Goal: Information Seeking & Learning: Learn about a topic

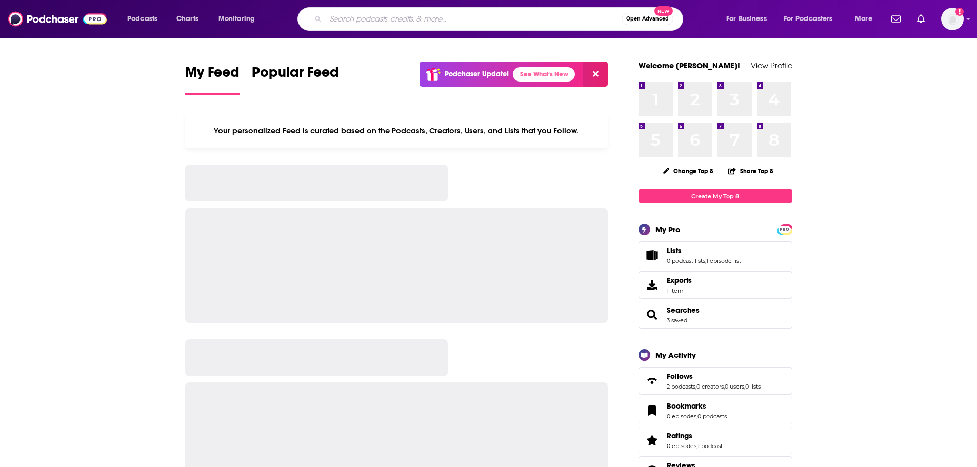
click at [369, 24] on input "Search podcasts, credits, & more..." at bounding box center [474, 19] width 296 height 16
type input "Am I Doing It Wrong?"
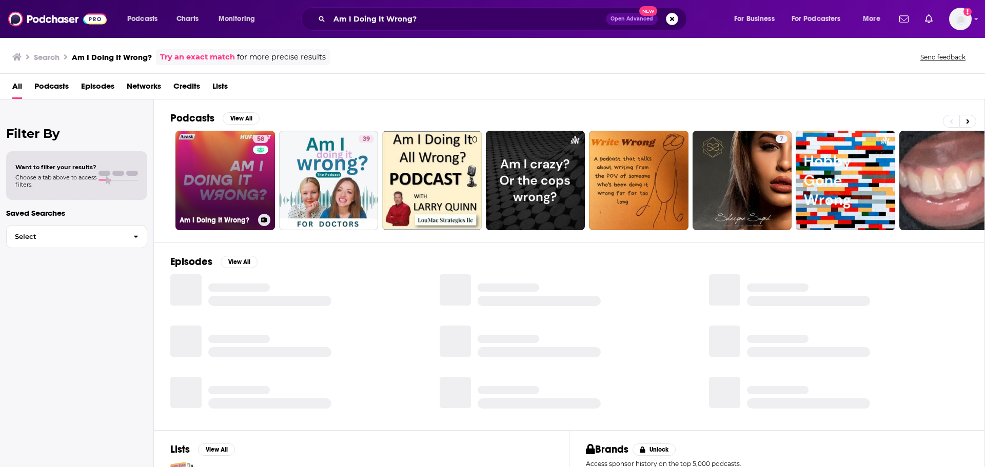
click at [216, 166] on link "58 Am I Doing It Wrong?" at bounding box center [224, 180] width 99 height 99
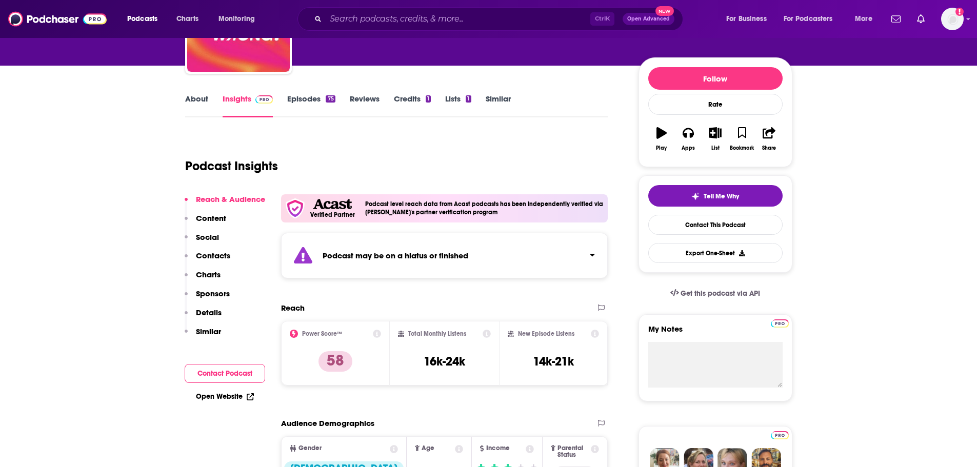
scroll to position [103, 0]
